Goal: Task Accomplishment & Management: Use online tool/utility

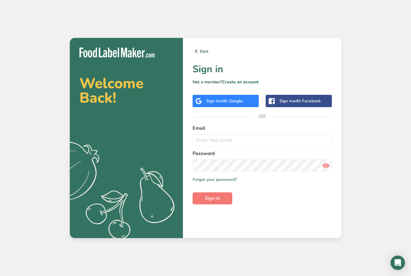
click at [226, 104] on span "with Google" at bounding box center [230, 101] width 23 height 6
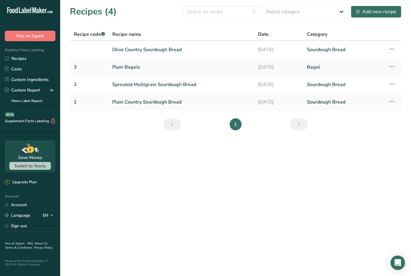
click at [360, 66] on link "Bagel" at bounding box center [344, 67] width 74 height 13
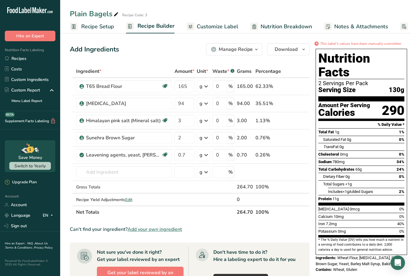
click at [226, 72] on div "Waste * .a-a{fill:#347362;}.b-a{fill:#fff;}" at bounding box center [224, 71] width 22 height 7
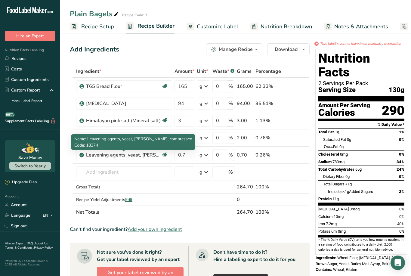
click at [68, 173] on section "Add Ingredients Manage Recipe Delete Recipe Duplicate Recipe Scale Recipe Save …" at bounding box center [235, 237] width 351 height 412
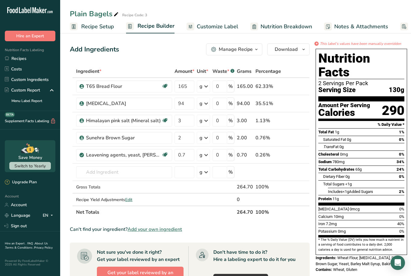
click at [212, 261] on div "Don't have time to do it? Hire a labeling expert to do it for you Hire a Labeli…" at bounding box center [245, 267] width 114 height 42
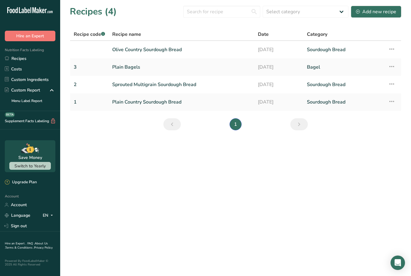
click at [383, 16] on button "Add new recipe" at bounding box center [376, 12] width 51 height 12
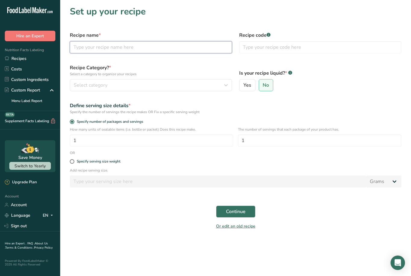
click at [81, 47] on input "text" at bounding box center [151, 47] width 162 height 12
click at [388, 67] on div "Is your recipe liquid? * .a-a{fill:#347362;}.b-a{fill:#fff;} Yes No" at bounding box center [321, 78] width 170 height 34
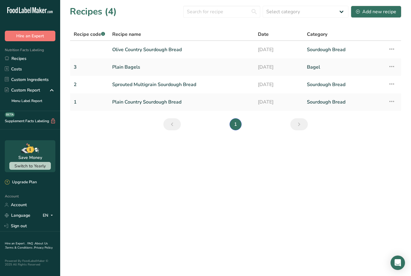
scroll to position [19, 0]
click at [367, 61] on link "Bagel" at bounding box center [344, 67] width 74 height 13
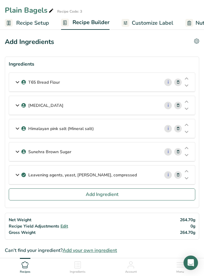
click at [110, 86] on div "T65 Bread Flour" at bounding box center [84, 82] width 151 height 19
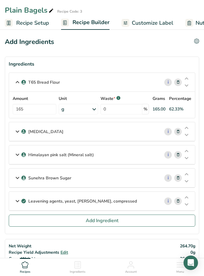
click at [116, 138] on div "[MEDICAL_DATA]" at bounding box center [84, 131] width 151 height 19
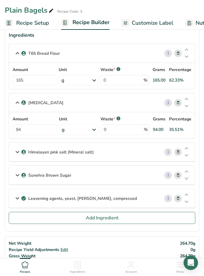
scroll to position [33, 0]
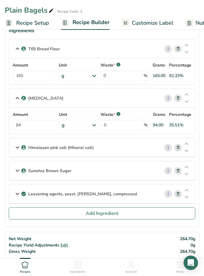
click at [151, 153] on div "Himalayan pink salt (Mineral salt)" at bounding box center [84, 147] width 151 height 19
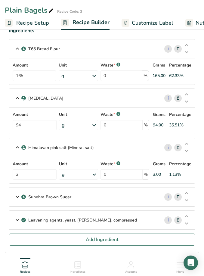
click at [129, 199] on div "Sunehra Brown Sugar" at bounding box center [84, 197] width 151 height 19
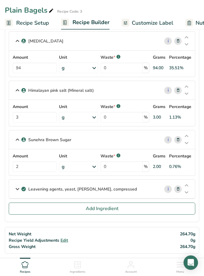
scroll to position [91, 0]
click at [134, 189] on div "Leavening agents, yeast, [PERSON_NAME], compressed" at bounding box center [84, 189] width 151 height 19
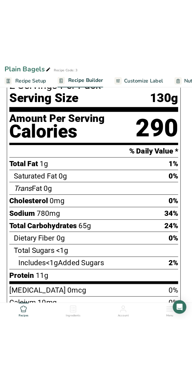
scroll to position [361, 0]
